Goal: Navigation & Orientation: Find specific page/section

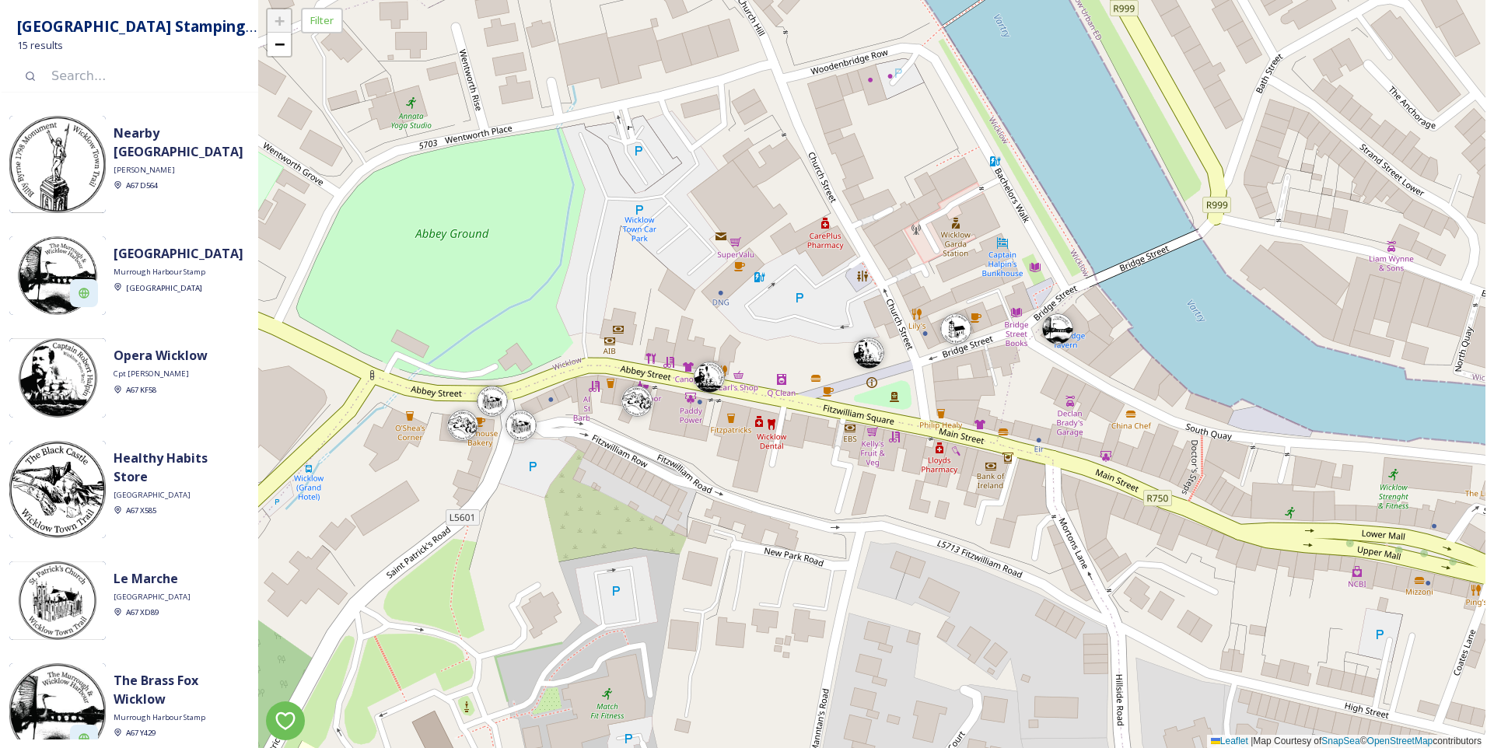
drag, startPoint x: 775, startPoint y: 467, endPoint x: 798, endPoint y: 122, distance: 345.2
click at [798, 122] on div "+ − Leaflet | Map Courtesy of SnapSea © OpenStreetMap contributors" at bounding box center [871, 374] width 1227 height 748
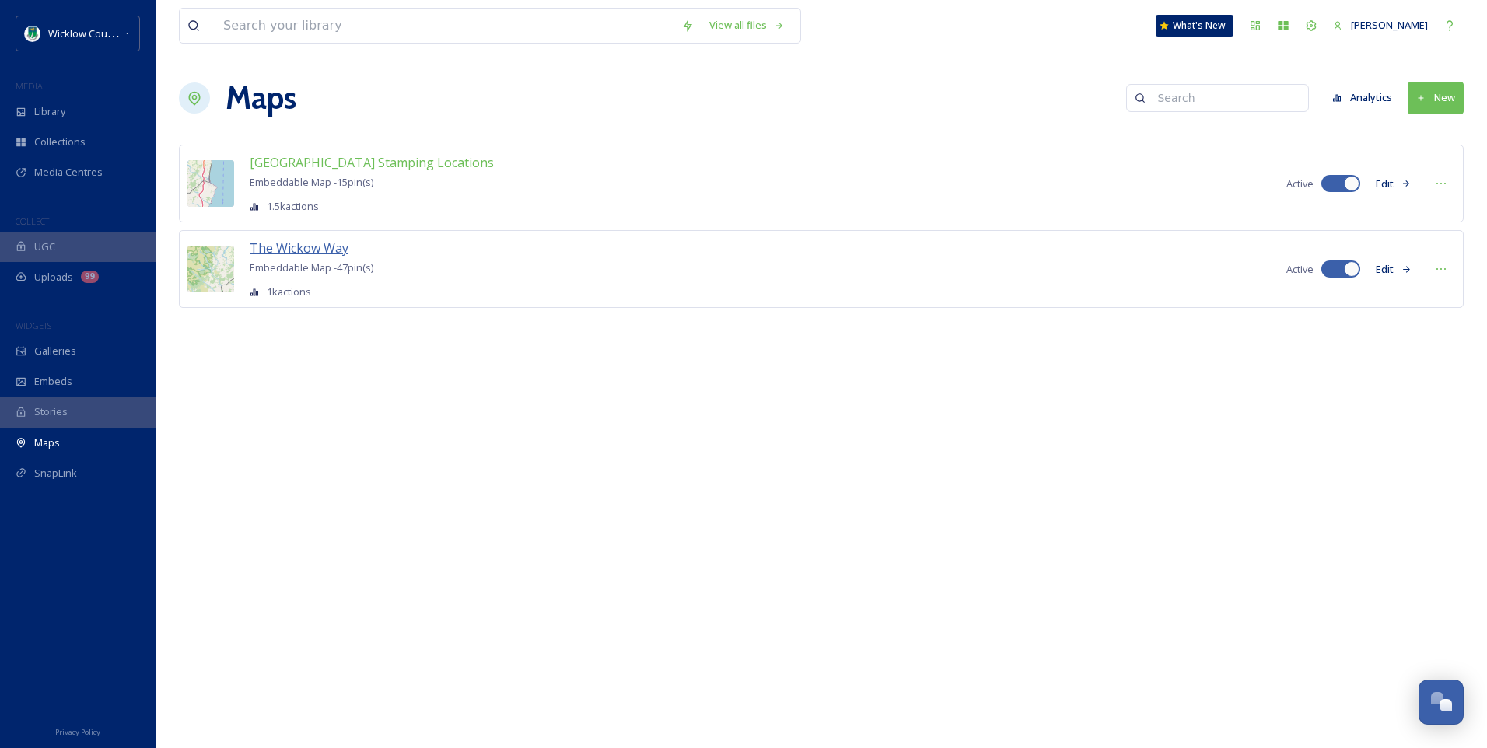
click at [324, 250] on span "The Wickow Way" at bounding box center [299, 248] width 99 height 17
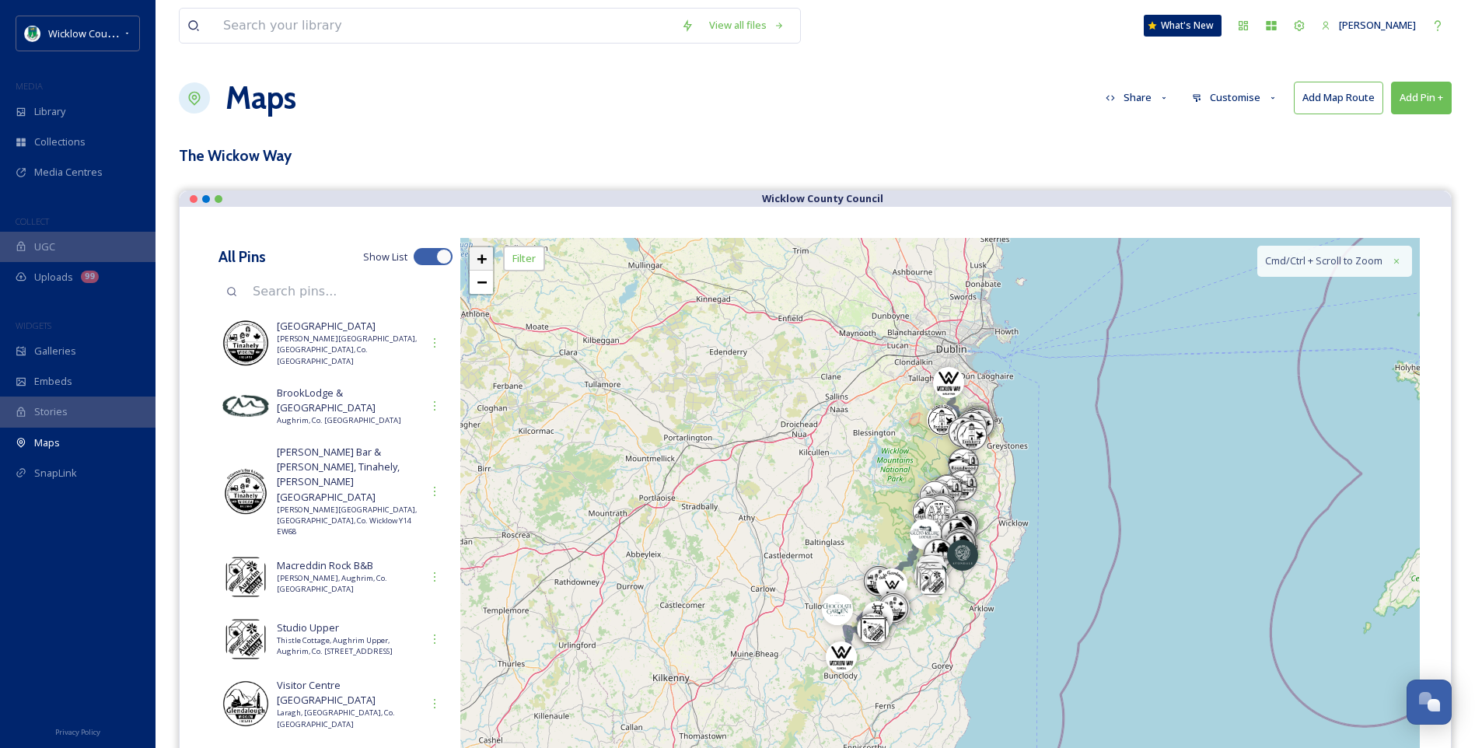
click at [482, 254] on span "+" at bounding box center [482, 258] width 10 height 19
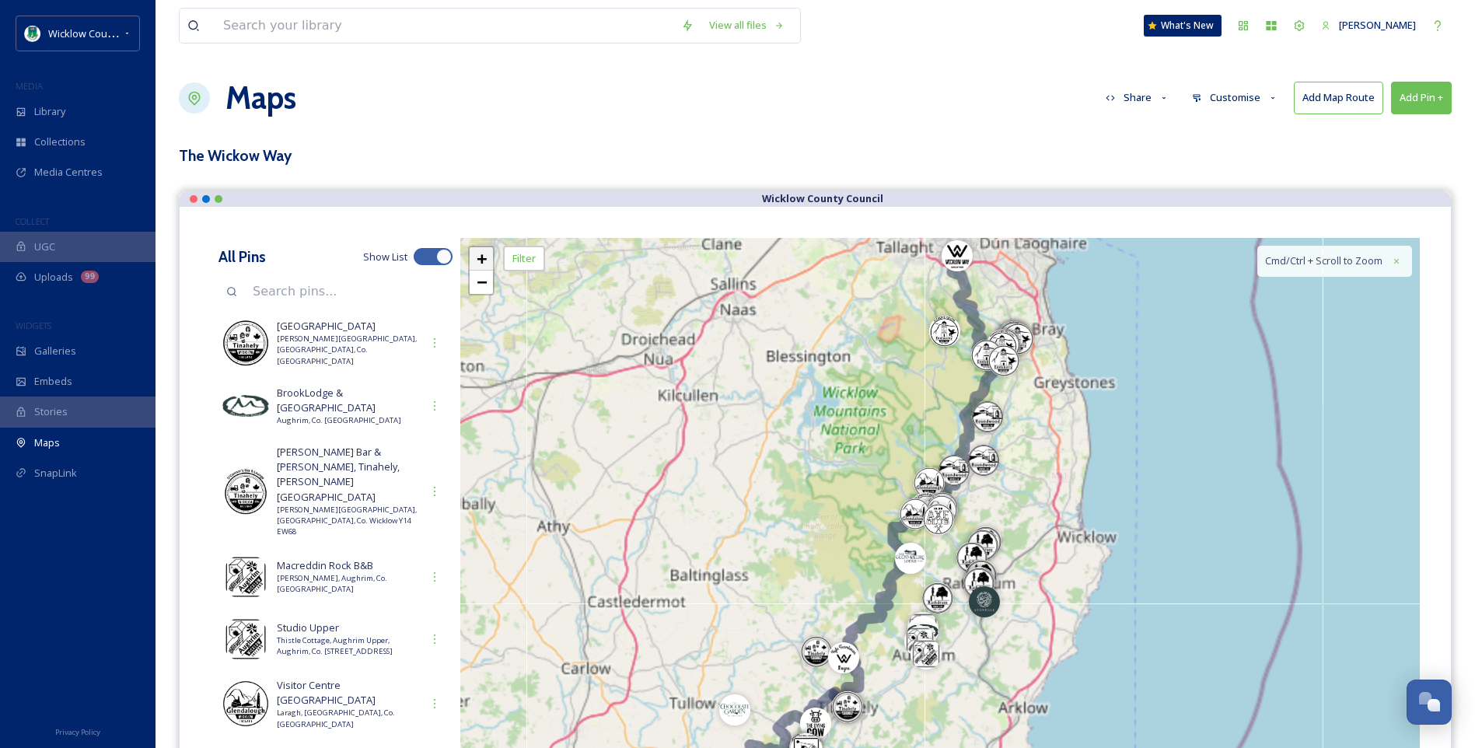
scroll to position [34, 0]
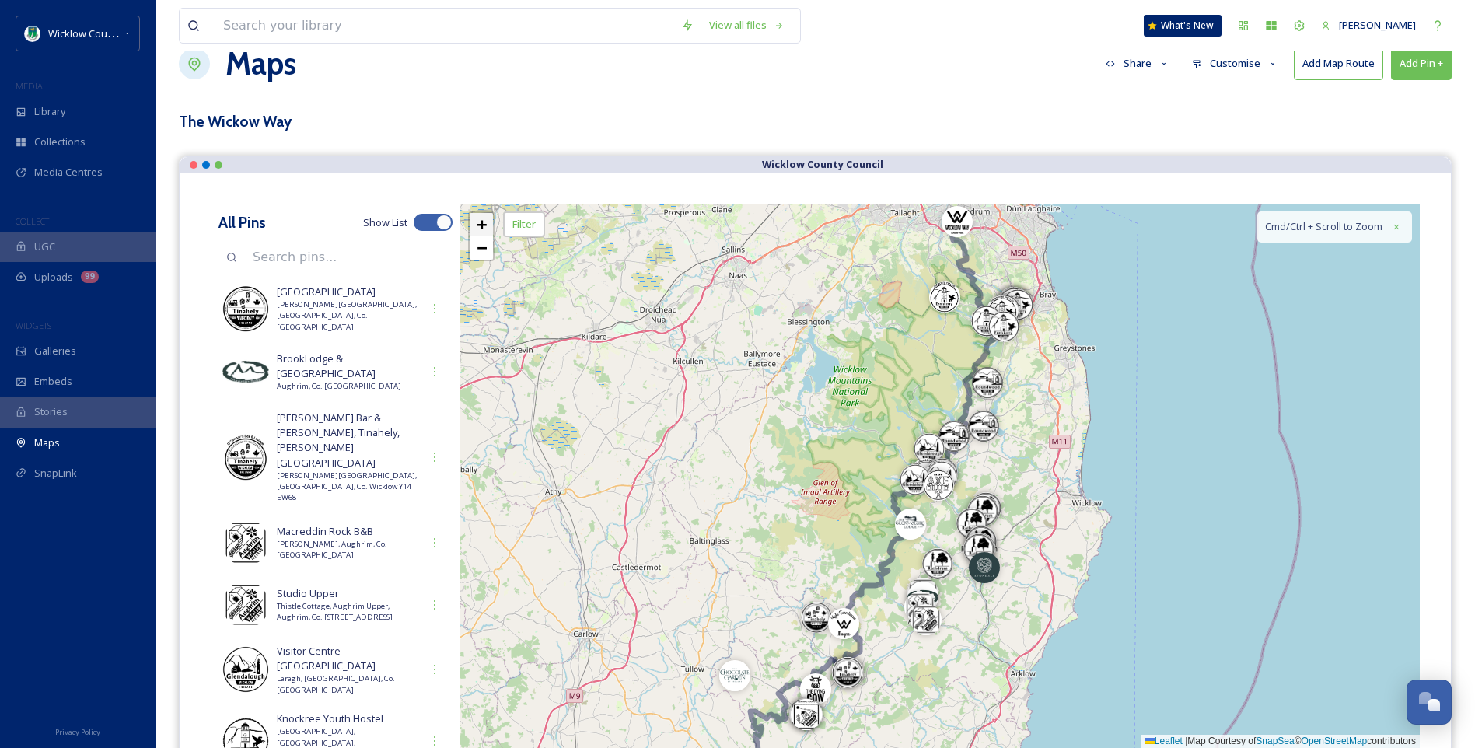
click at [477, 221] on span "+" at bounding box center [482, 224] width 10 height 19
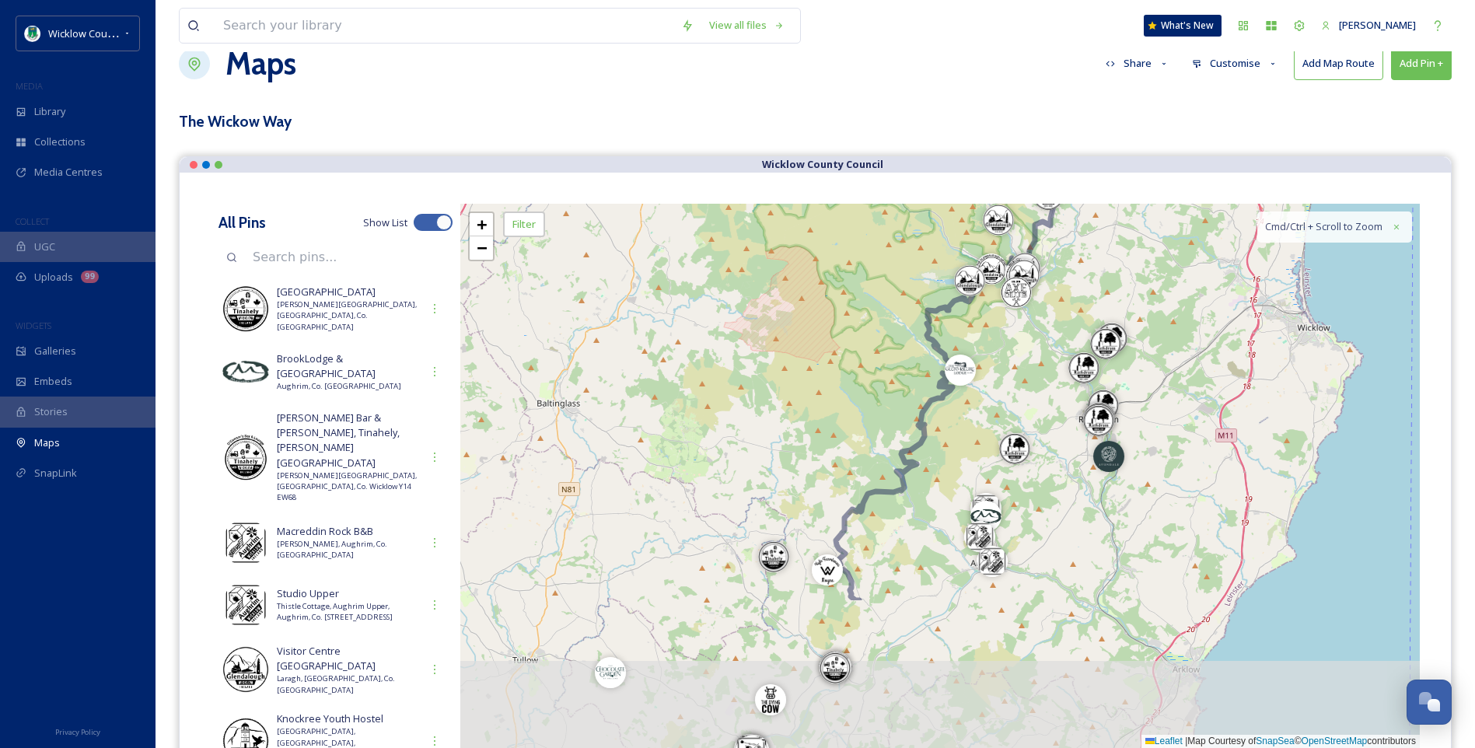
drag, startPoint x: 731, startPoint y: 482, endPoint x: 846, endPoint y: 158, distance: 344.1
click at [845, 162] on div "Wicklow County Council All Pins Show List Murphys Hotel Dwyer Square, Tinahely,…" at bounding box center [815, 468] width 1273 height 624
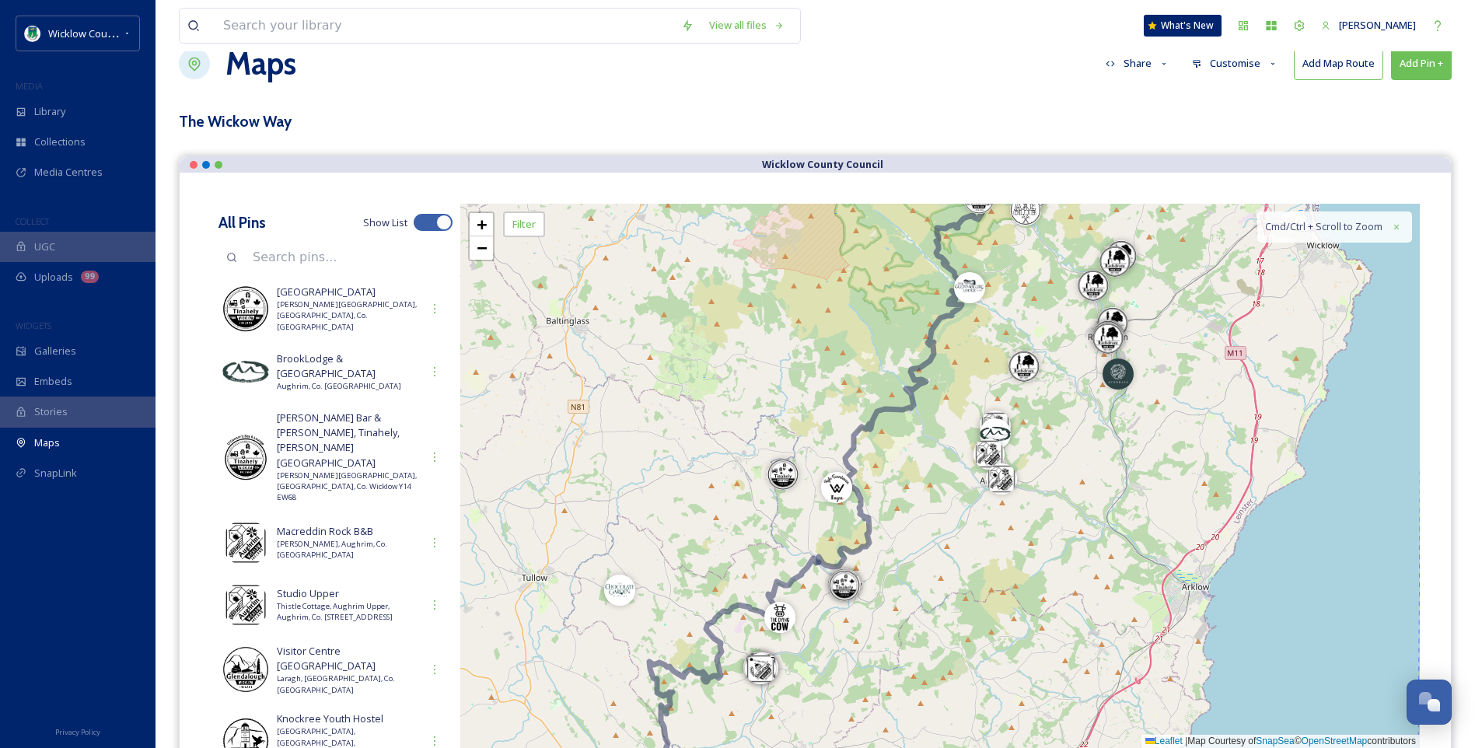
drag, startPoint x: 679, startPoint y: 408, endPoint x: 661, endPoint y: 465, distance: 60.3
click at [650, 453] on div "+ − Leaflet | Map Courtesy of SnapSea © OpenStreetMap contributors Cmd/Ctrl + S…" at bounding box center [940, 476] width 960 height 544
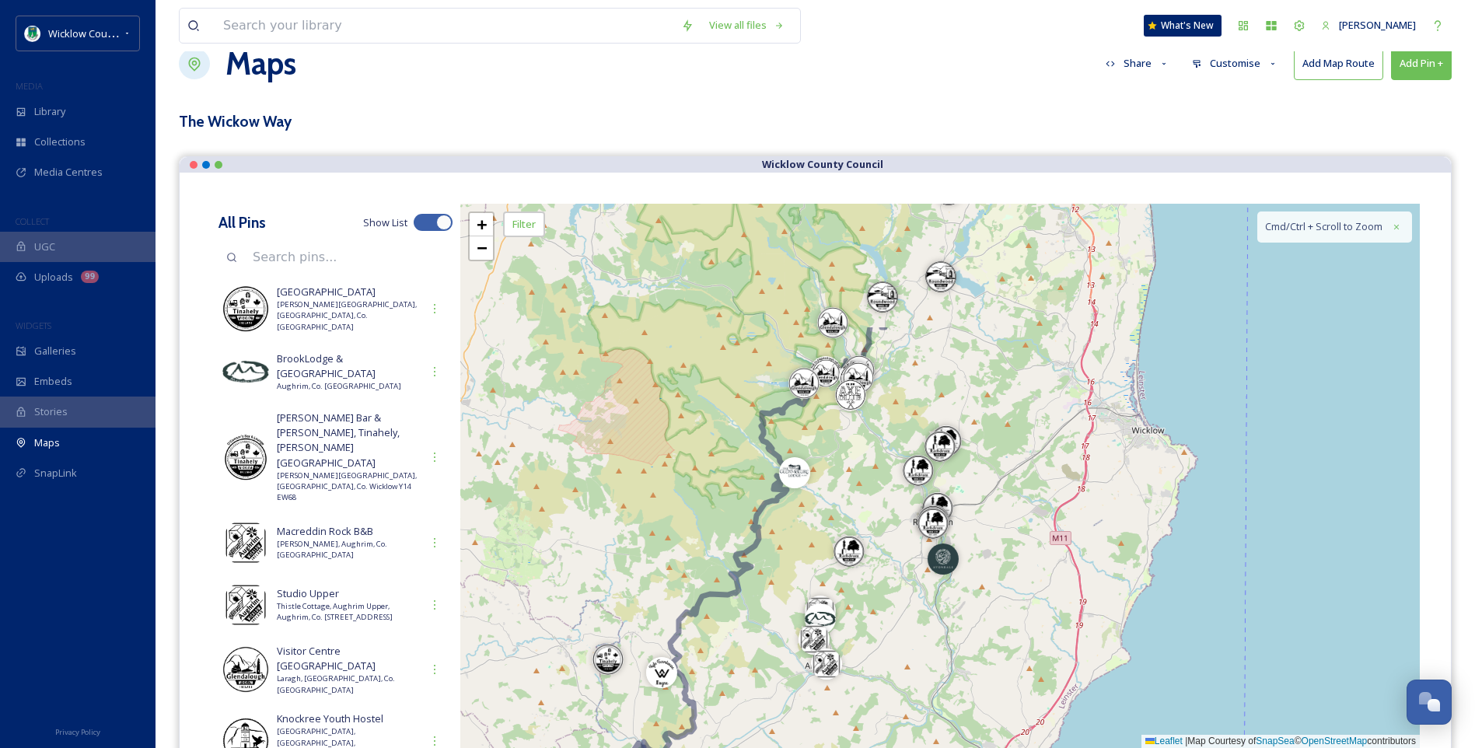
drag, startPoint x: 815, startPoint y: 318, endPoint x: 635, endPoint y: 568, distance: 308.6
click at [635, 567] on div "+ − Leaflet | Map Courtesy of SnapSea © OpenStreetMap contributors Cmd/Ctrl + S…" at bounding box center [940, 476] width 960 height 544
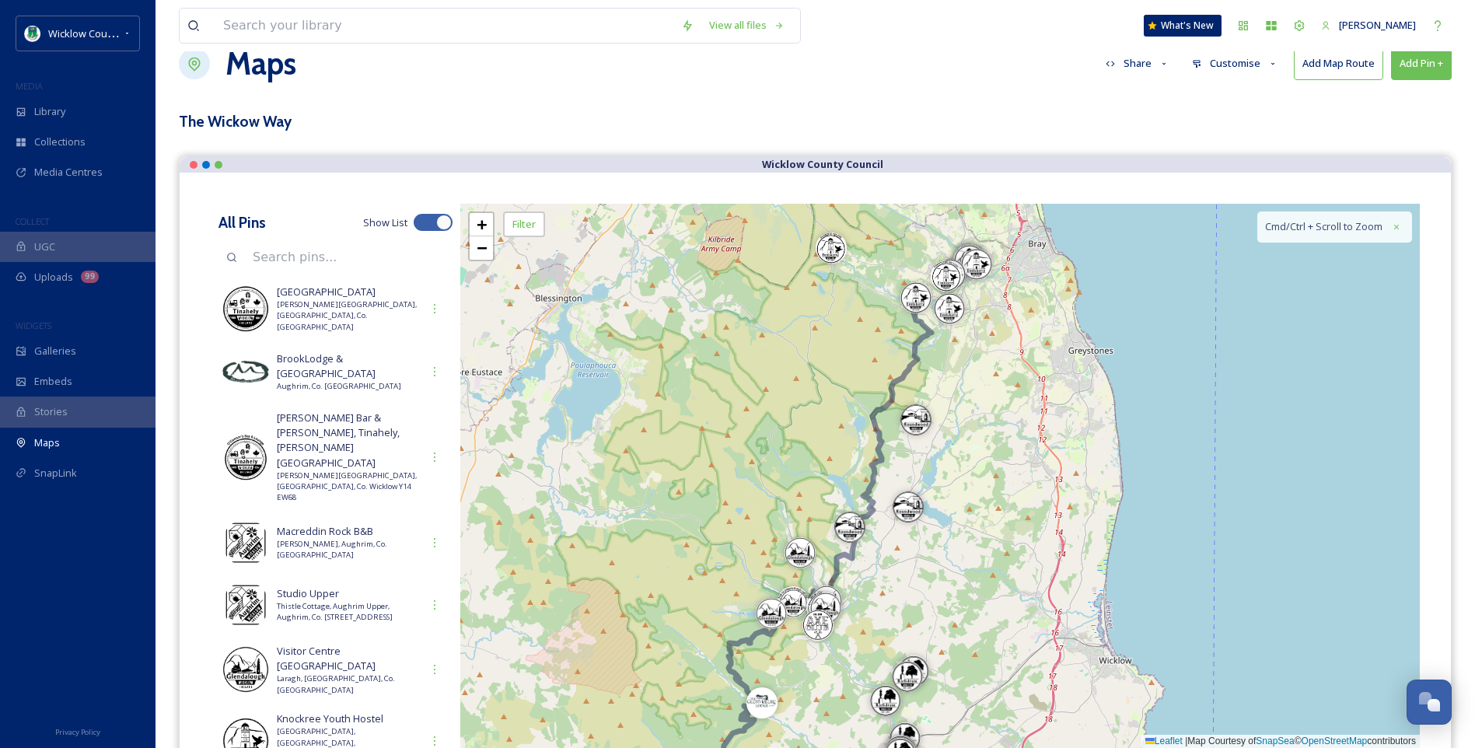
drag, startPoint x: 1037, startPoint y: 309, endPoint x: 1012, endPoint y: 466, distance: 159.1
click at [1012, 466] on div "+ − Leaflet | Map Courtesy of SnapSea © OpenStreetMap contributors Cmd/Ctrl + S…" at bounding box center [940, 476] width 960 height 544
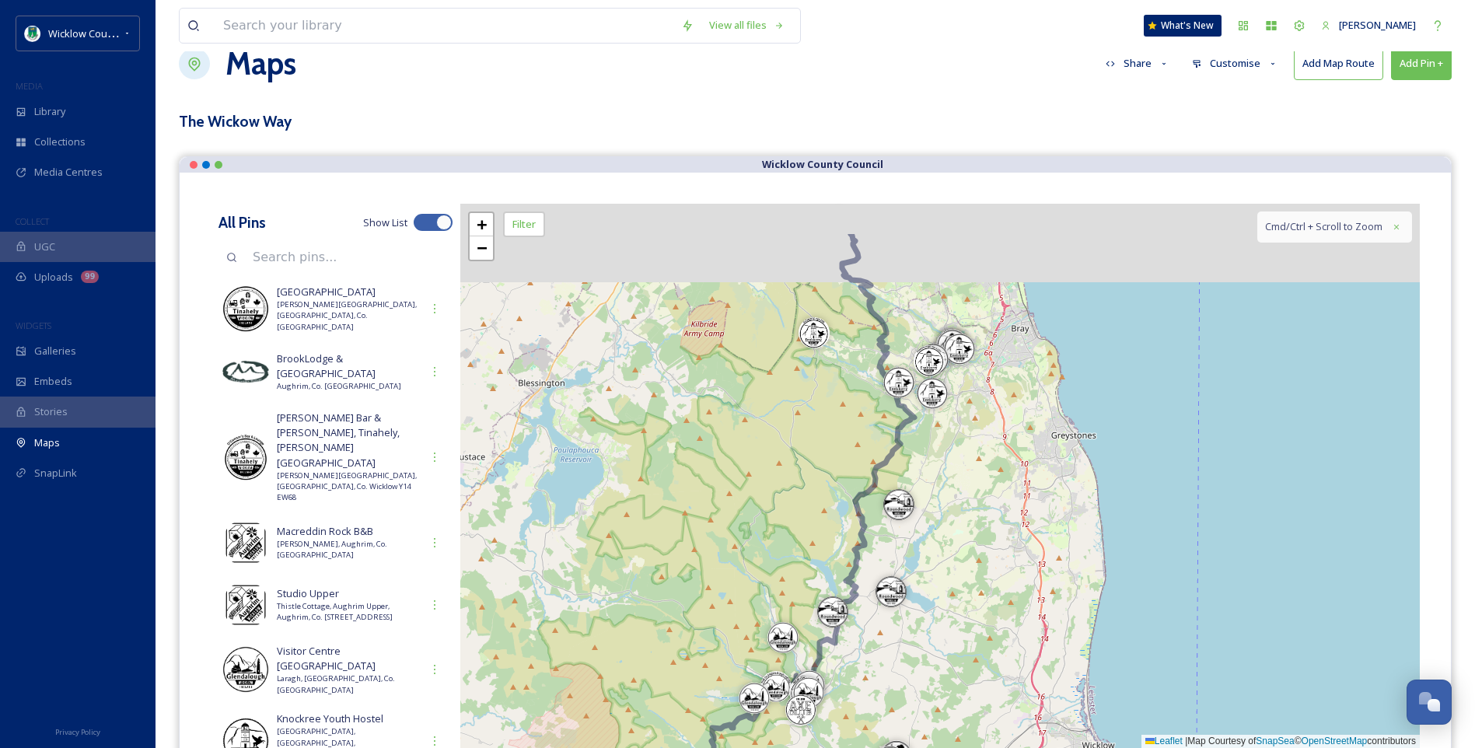
drag, startPoint x: 1014, startPoint y: 431, endPoint x: 1024, endPoint y: 534, distance: 103.9
click at [1023, 534] on div "+ − Leaflet | Map Courtesy of SnapSea © OpenStreetMap contributors Cmd/Ctrl + S…" at bounding box center [940, 476] width 960 height 544
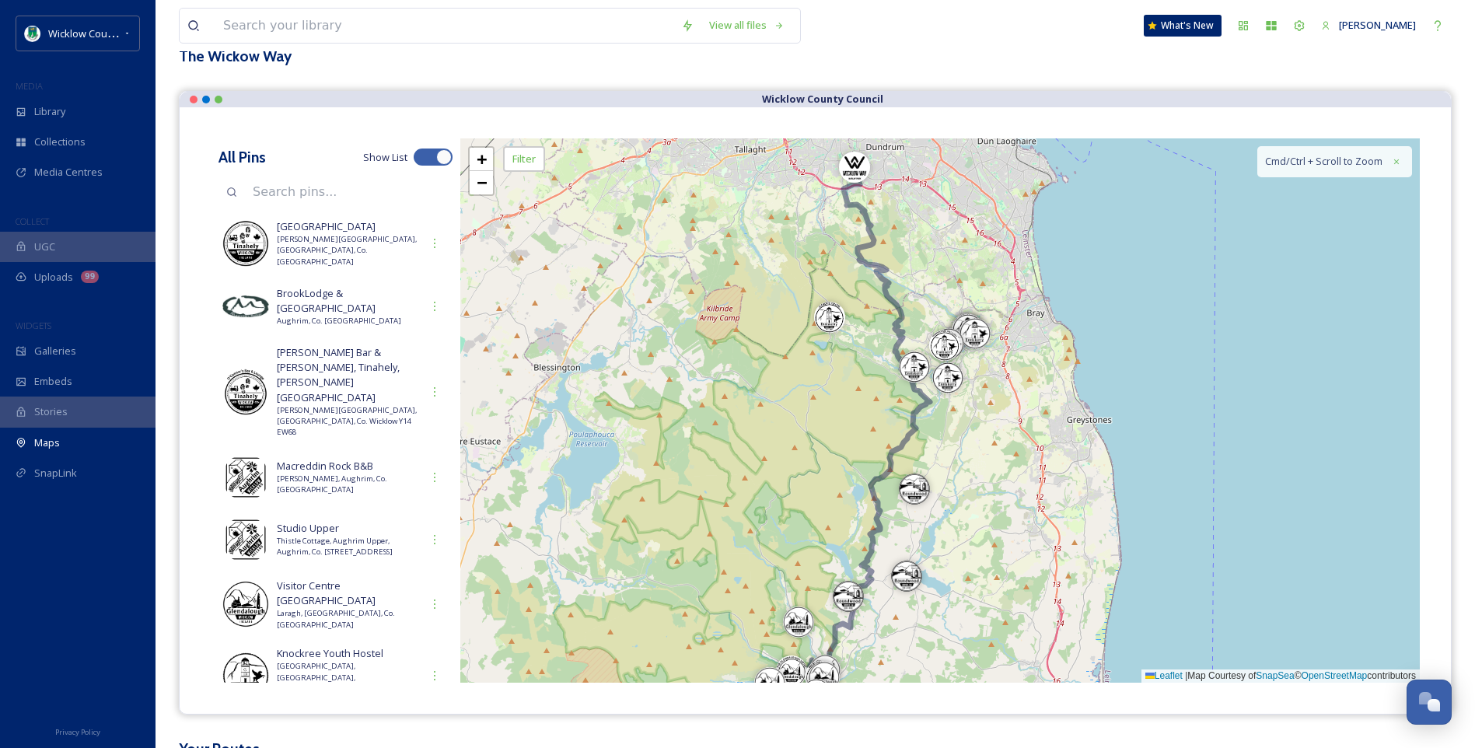
scroll to position [190, 0]
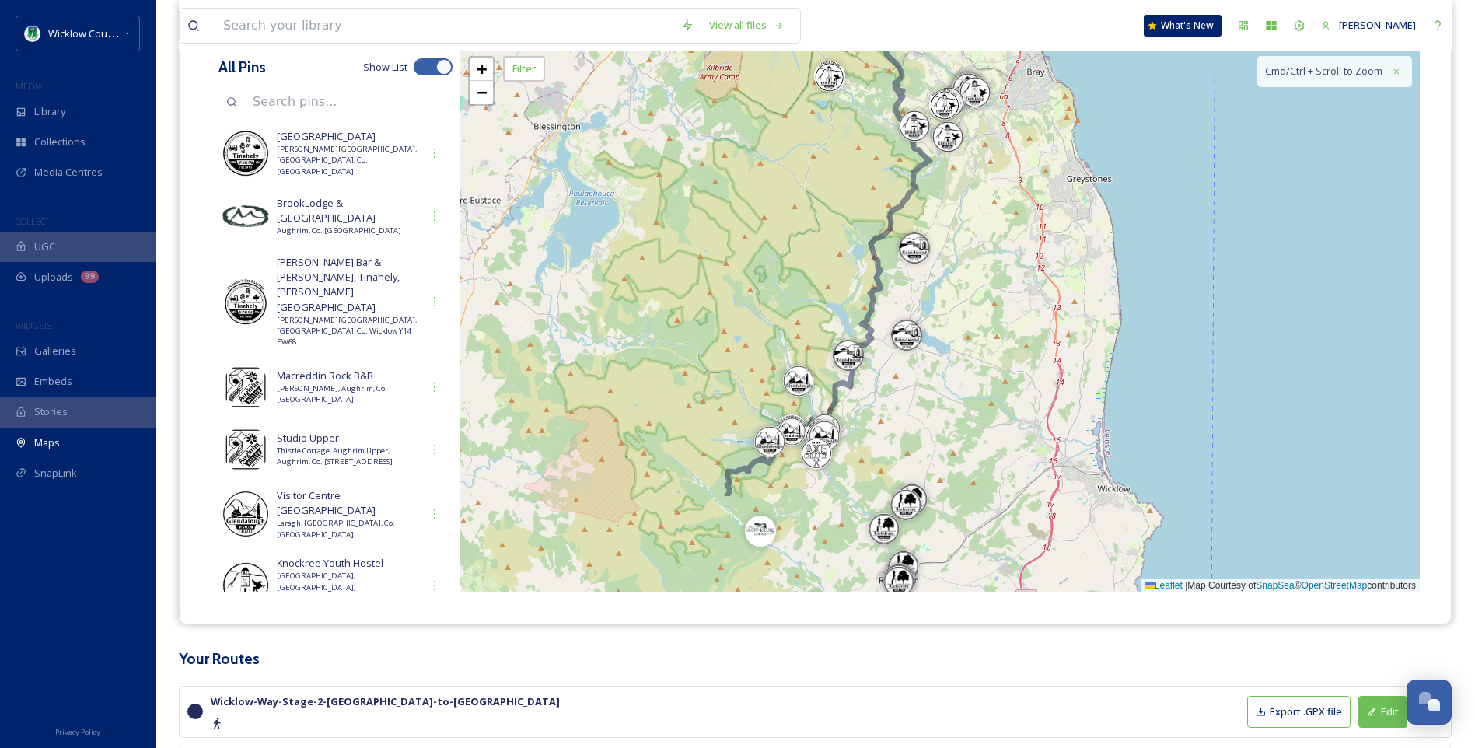
drag, startPoint x: 660, startPoint y: 373, endPoint x: 653, endPoint y: 131, distance: 242.0
click at [653, 131] on div "+ − Leaflet | Map Courtesy of SnapSea © OpenStreetMap contributors Cmd/Ctrl + S…" at bounding box center [940, 320] width 960 height 544
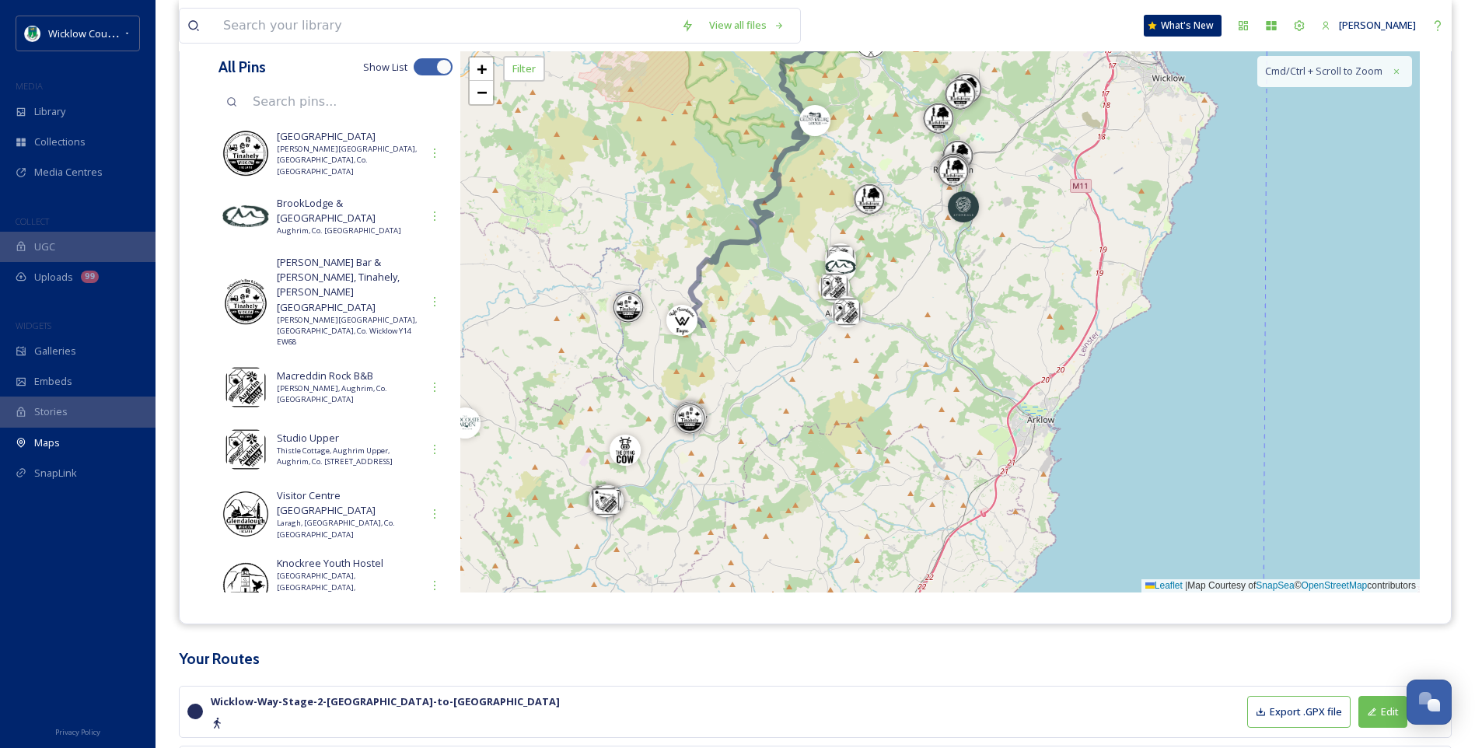
drag, startPoint x: 624, startPoint y: 427, endPoint x: 687, endPoint y: 107, distance: 325.8
click at [687, 107] on div "+ − Leaflet | Map Courtesy of SnapSea © OpenStreetMap contributors Cmd/Ctrl + S…" at bounding box center [940, 320] width 960 height 544
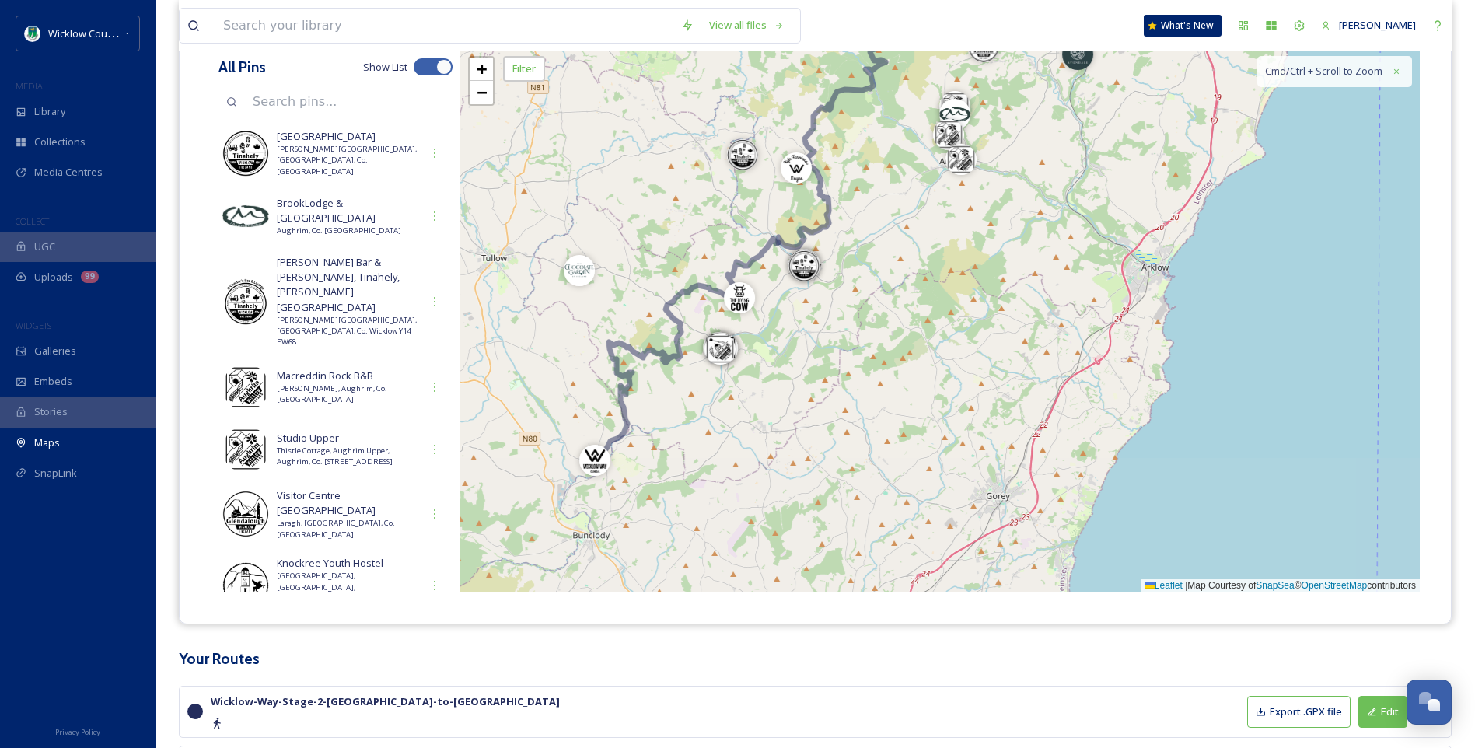
drag, startPoint x: 543, startPoint y: 365, endPoint x: 657, endPoint y: 219, distance: 185.6
click at [657, 219] on div "+ − Leaflet | Map Courtesy of SnapSea © OpenStreetMap contributors Cmd/Ctrl + S…" at bounding box center [940, 320] width 960 height 544
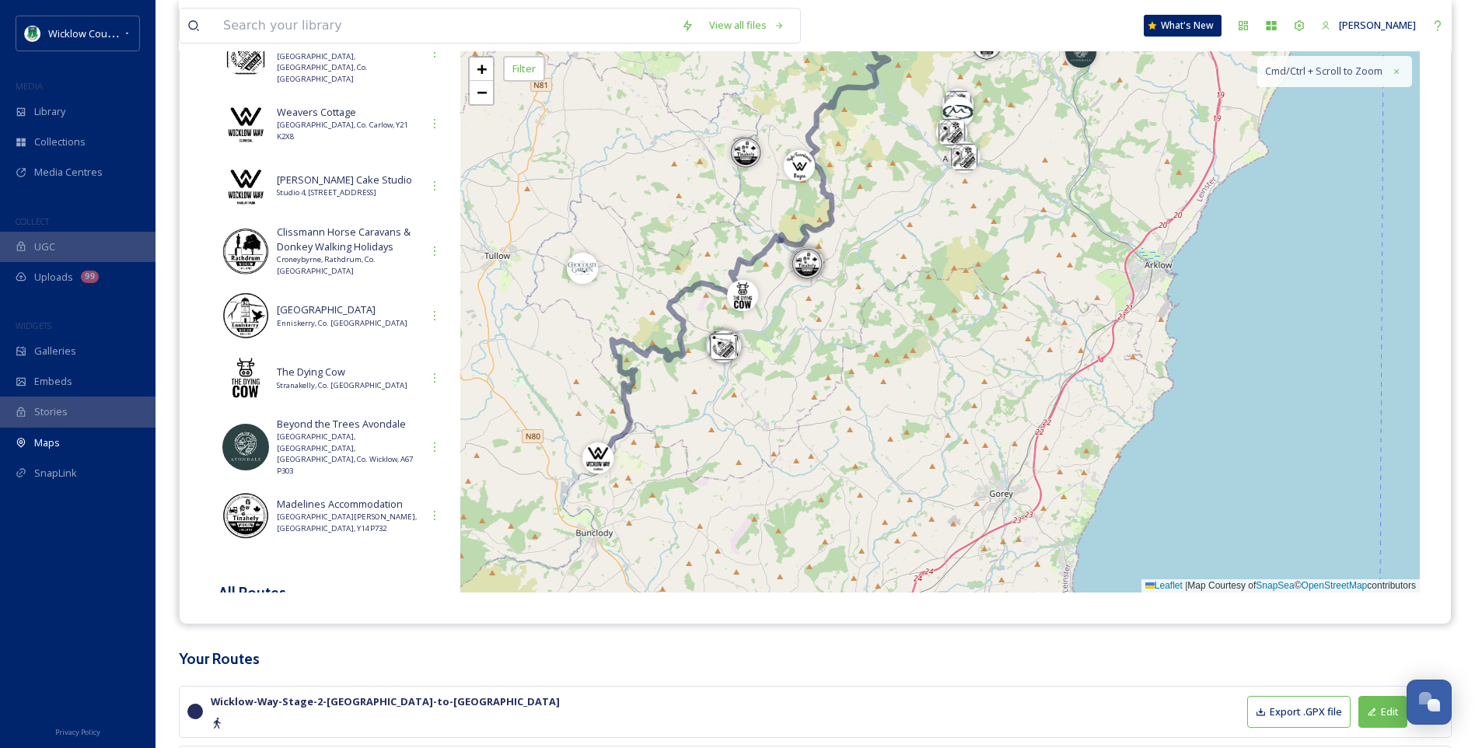
scroll to position [2800, 0]
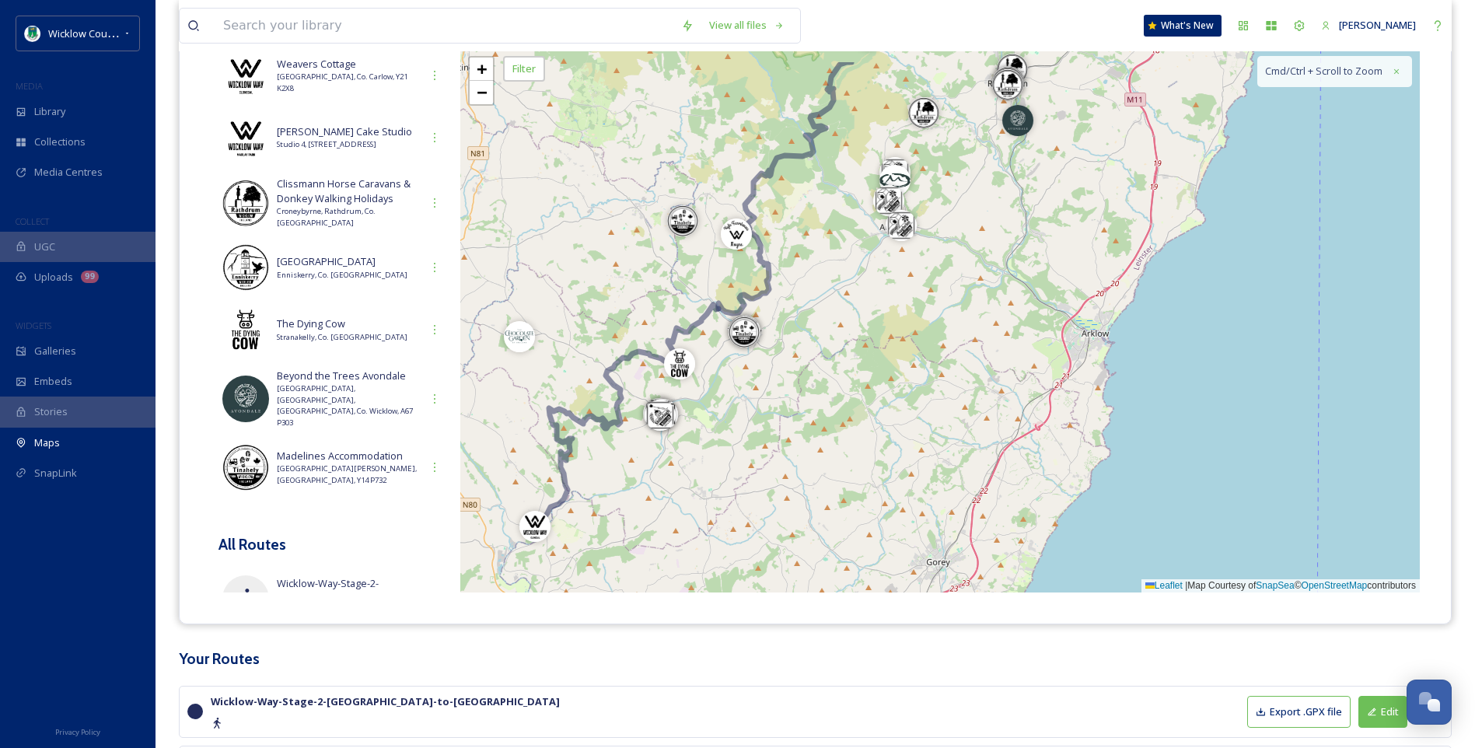
drag, startPoint x: 928, startPoint y: 337, endPoint x: 826, endPoint y: 498, distance: 191.2
click at [825, 498] on div "+ − Leaflet | Map Courtesy of SnapSea © OpenStreetMap contributors Cmd/Ctrl + S…" at bounding box center [940, 320] width 960 height 544
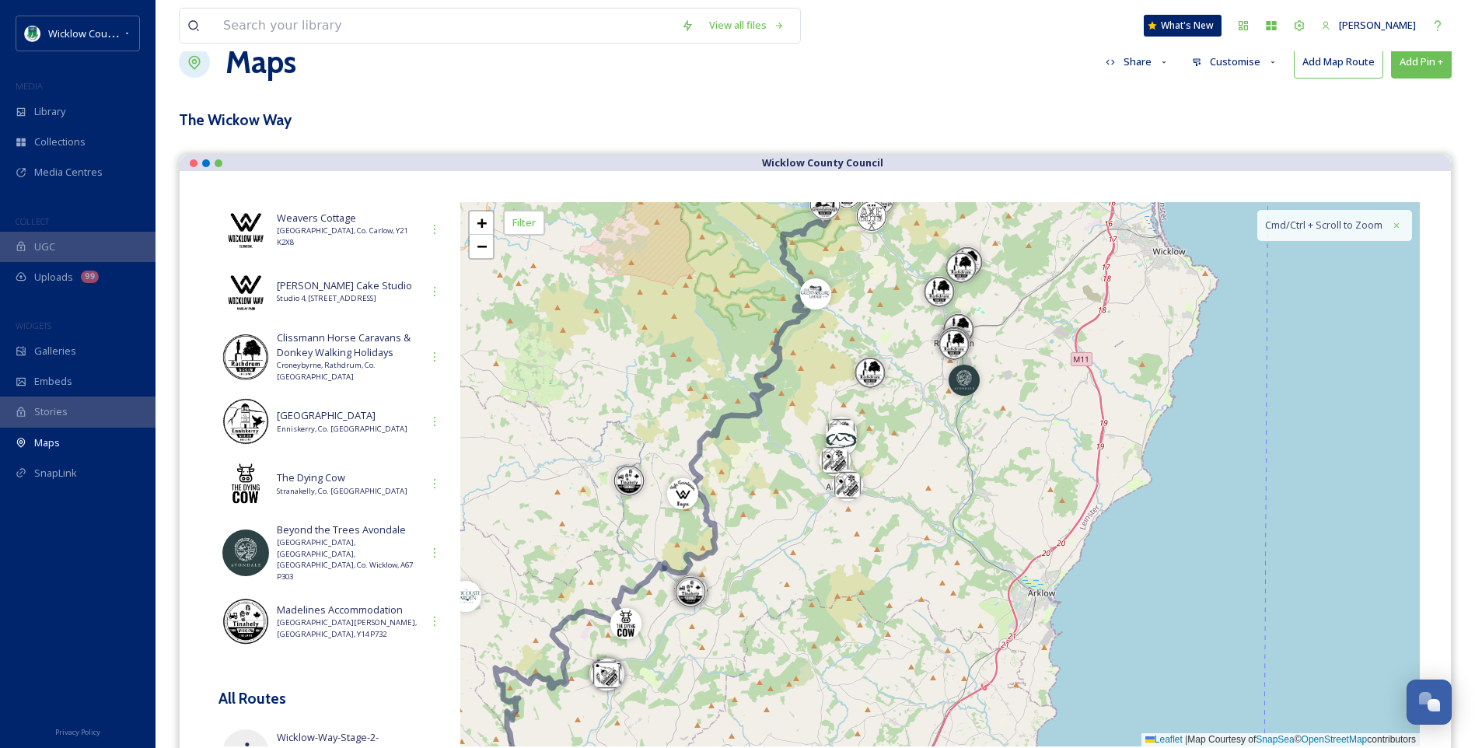
scroll to position [34, 0]
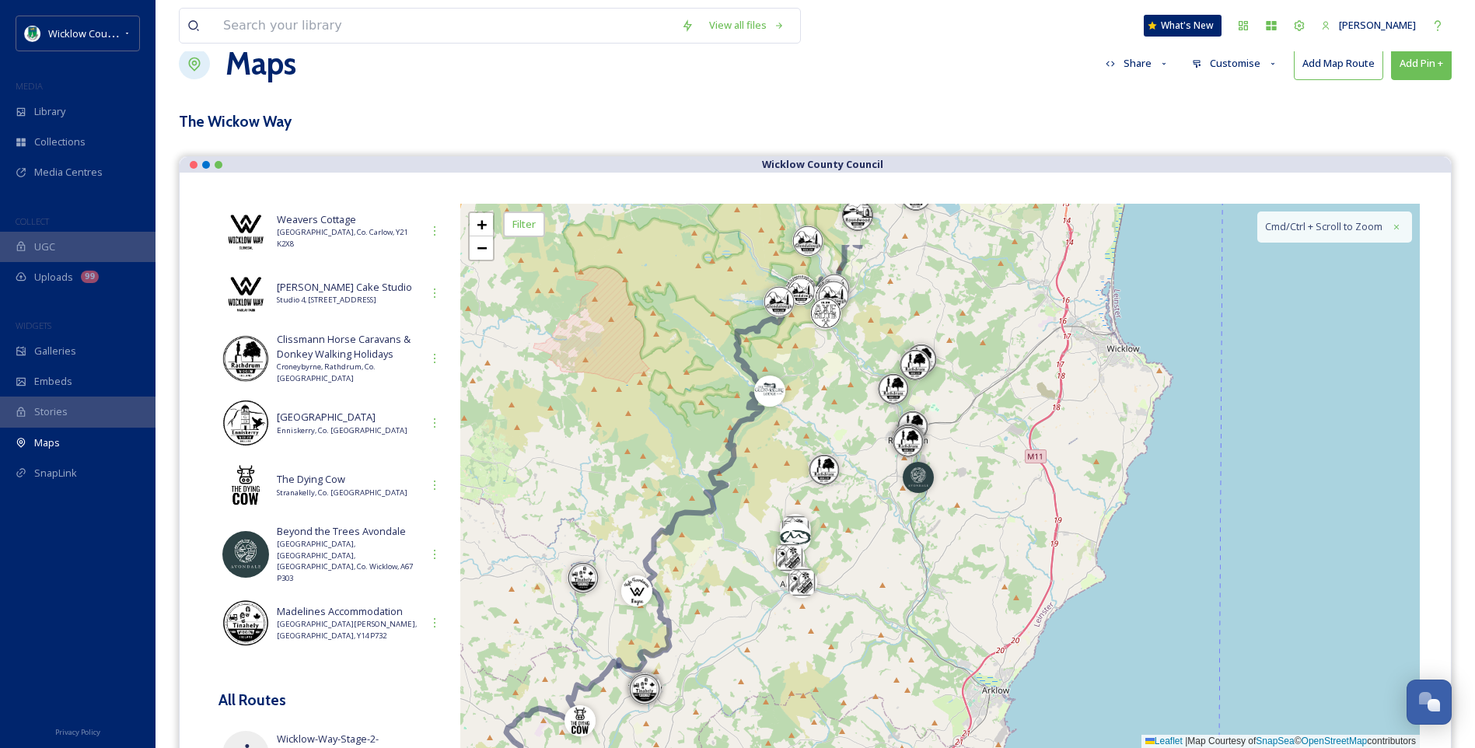
drag, startPoint x: 526, startPoint y: 351, endPoint x: 496, endPoint y: 505, distance: 157.7
click at [494, 503] on div "+ − Leaflet | Map Courtesy of SnapSea © OpenStreetMap contributors Cmd/Ctrl + S…" at bounding box center [940, 476] width 960 height 544
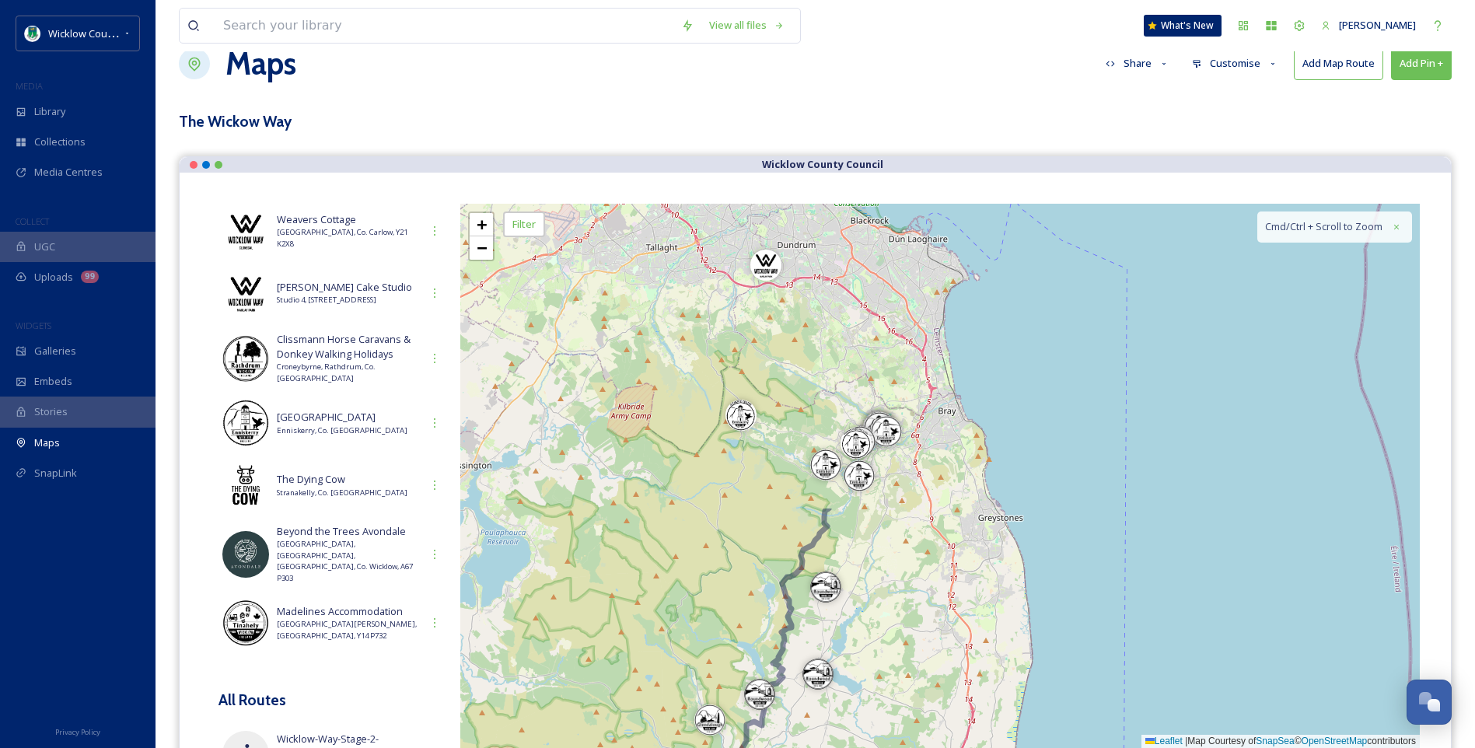
drag, startPoint x: 733, startPoint y: 287, endPoint x: 655, endPoint y: 643, distance: 364.6
click at [655, 643] on div "+ − Leaflet | Map Courtesy of SnapSea © OpenStreetMap contributors Cmd/Ctrl + S…" at bounding box center [940, 476] width 960 height 544
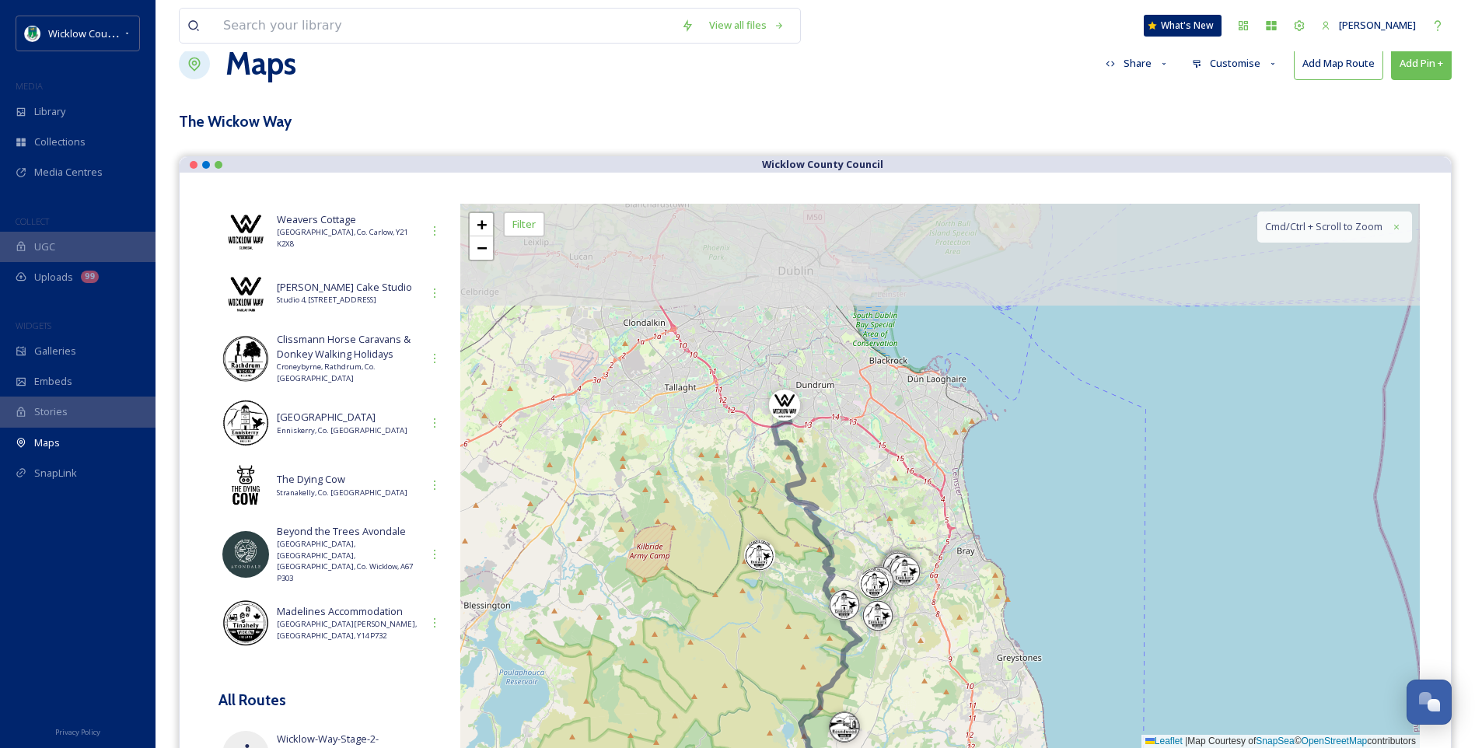
drag, startPoint x: 606, startPoint y: 398, endPoint x: 630, endPoint y: 544, distance: 147.4
click at [630, 544] on div "+ − Leaflet | Map Courtesy of SnapSea © OpenStreetMap contributors Cmd/Ctrl + S…" at bounding box center [940, 476] width 960 height 544
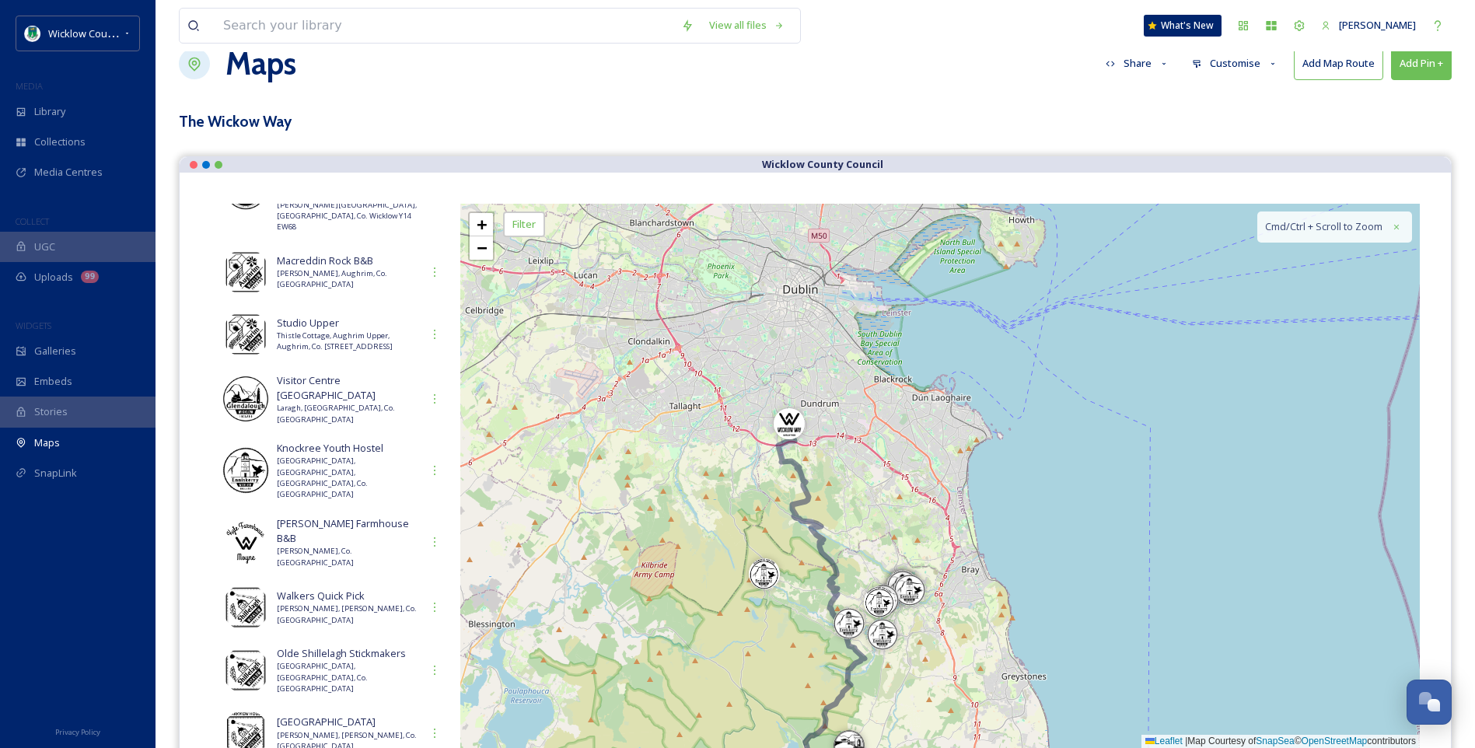
scroll to position [0, 0]
